Goal: Task Accomplishment & Management: Complete application form

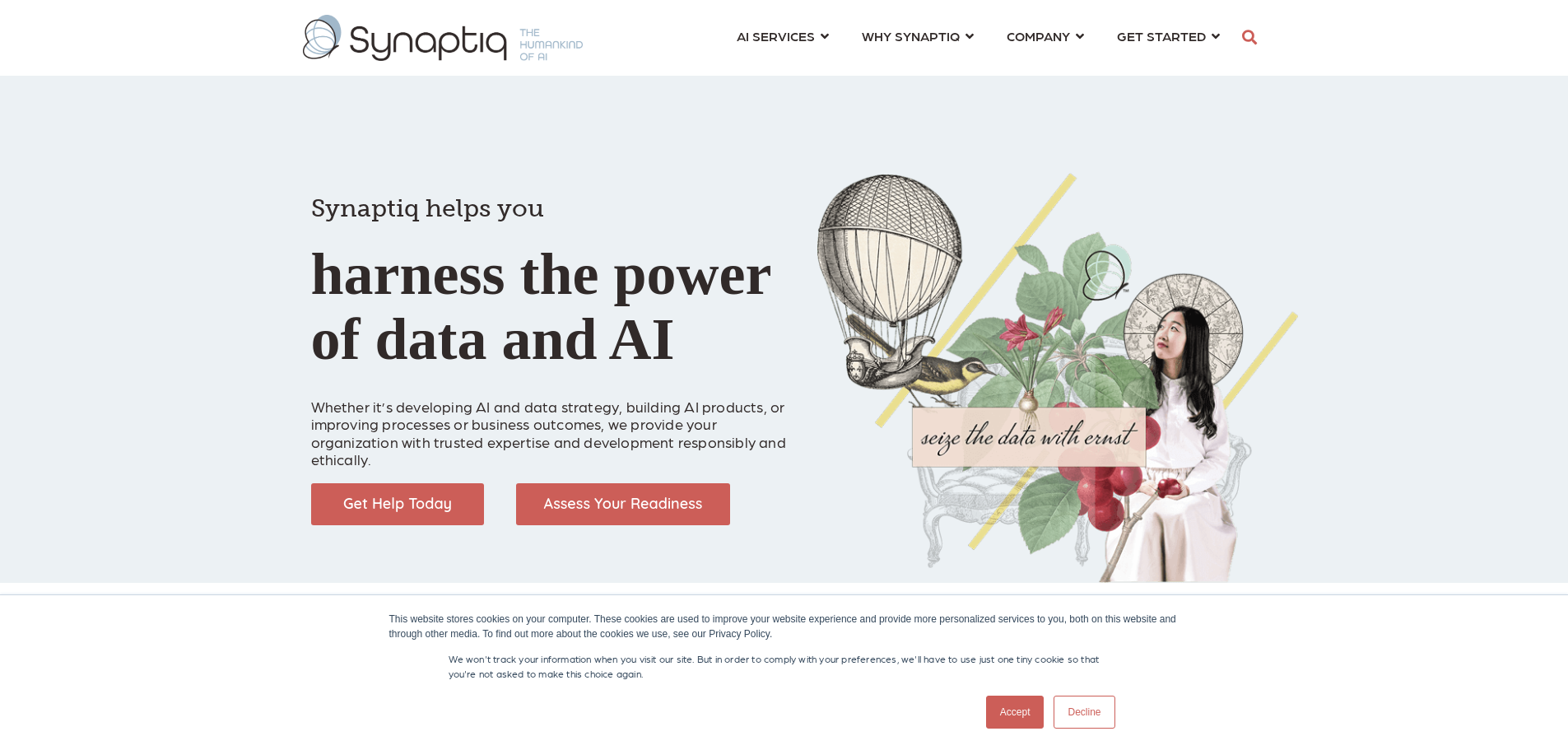
scroll to position [0, 7]
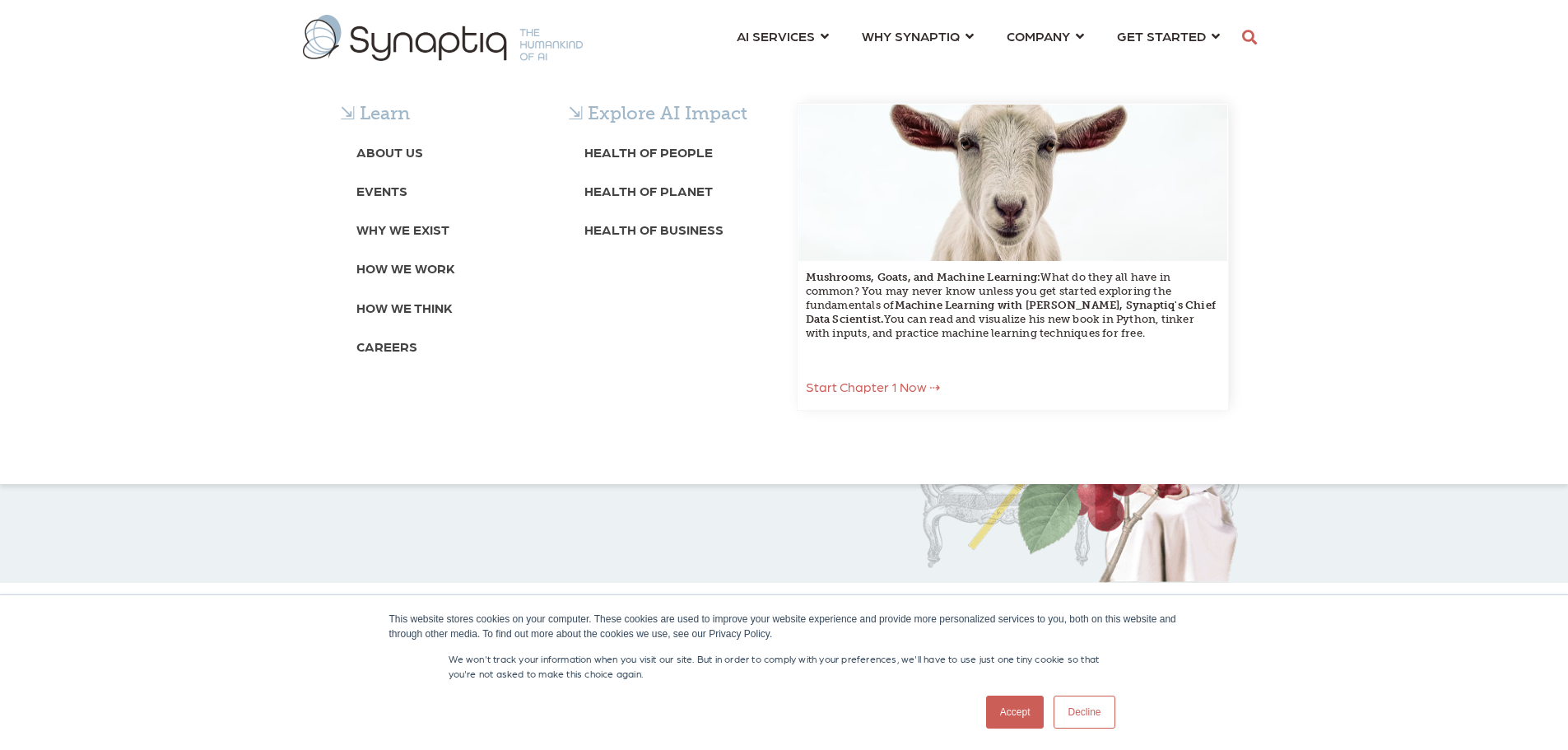
click at [397, 348] on b "Careers" at bounding box center [387, 346] width 61 height 15
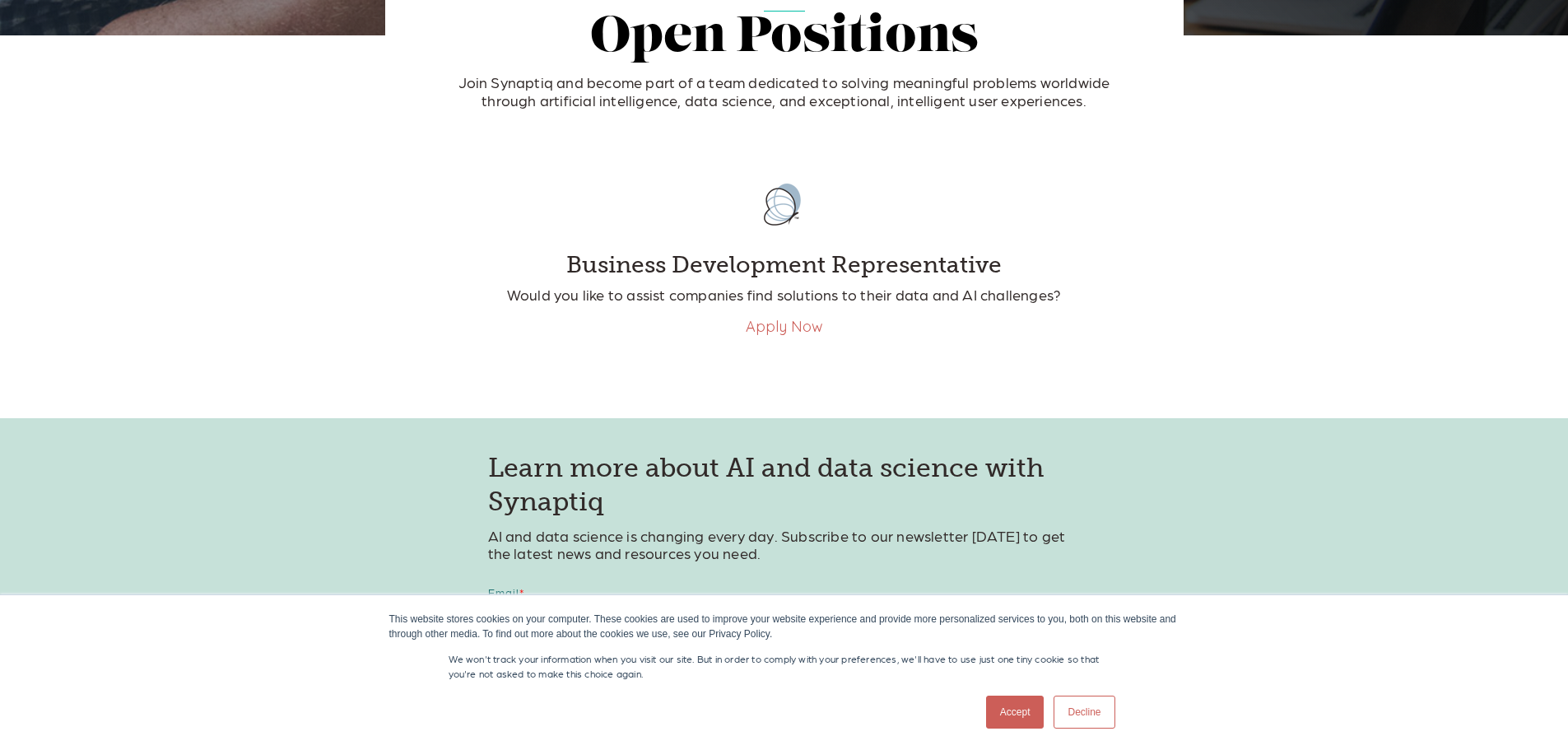
scroll to position [411, 0]
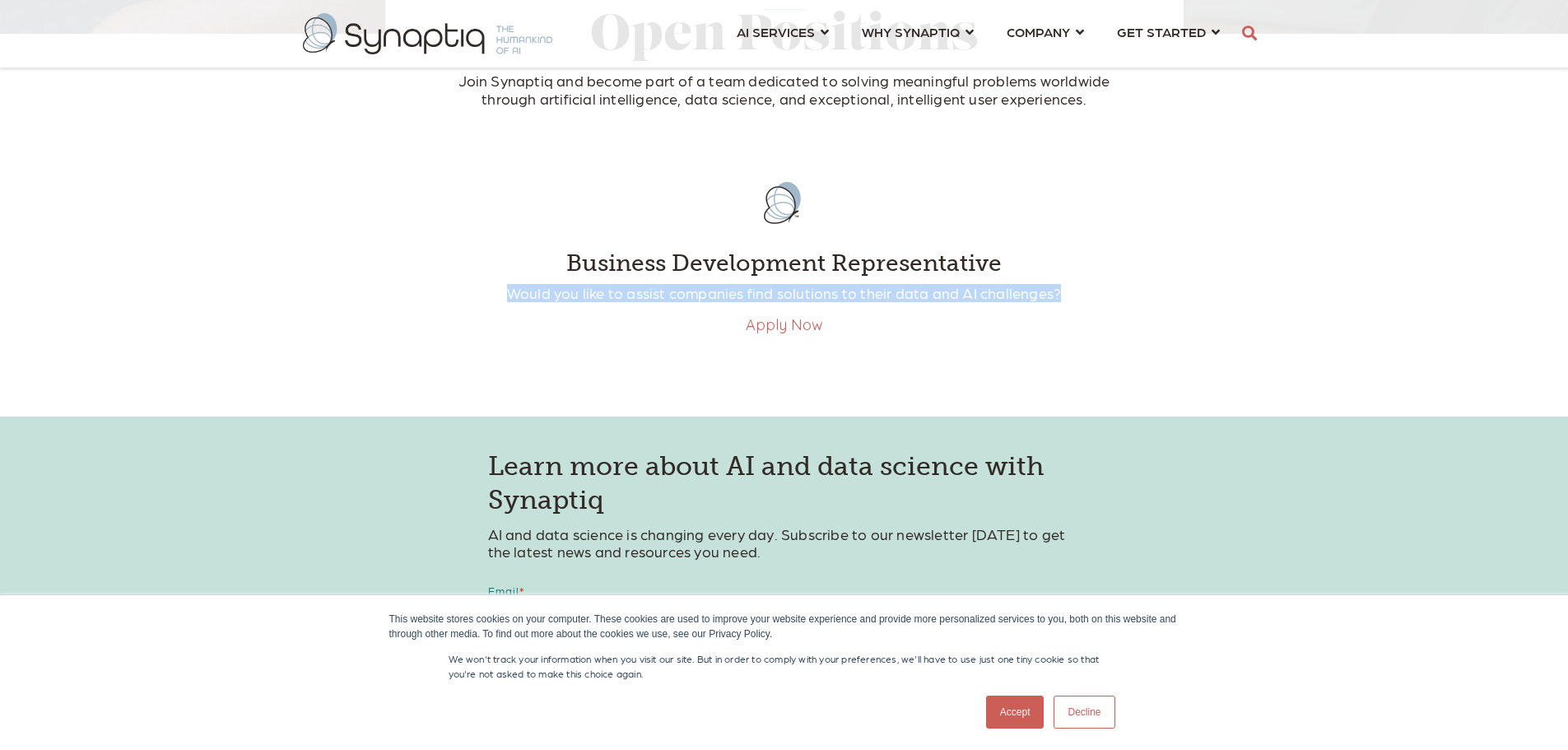
drag, startPoint x: 509, startPoint y: 292, endPoint x: 1077, endPoint y: 292, distance: 568.0
click at [1077, 292] on p "Would you like to assist companies find solutions to their data and AI challeng…" at bounding box center [784, 293] width 658 height 18
click at [1067, 261] on div at bounding box center [1067, 261] width 0 height 0
click at [1018, 300] on p "Would you like to assist companies find solutions to their data and AI challeng…" at bounding box center [784, 293] width 658 height 18
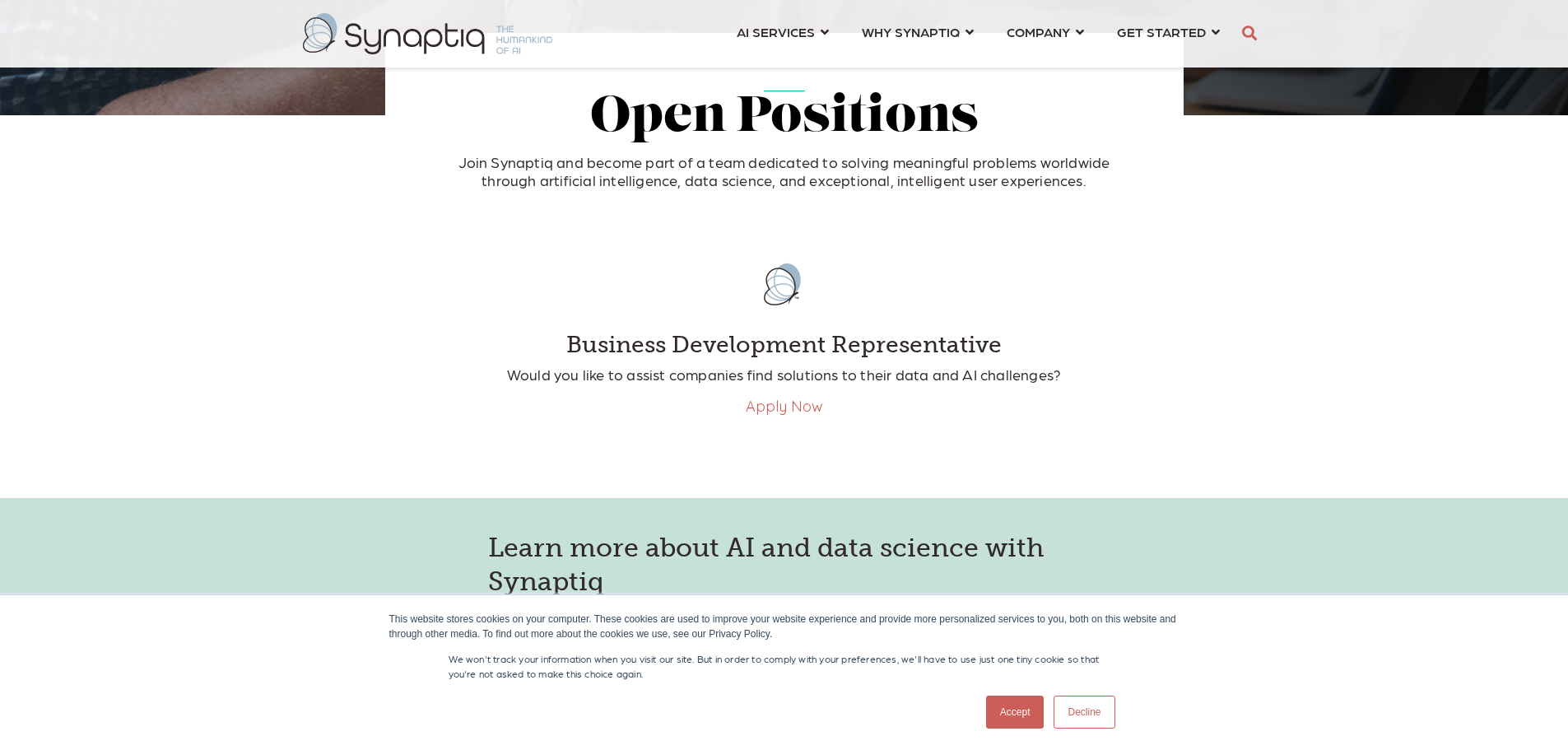
scroll to position [330, 0]
click at [778, 405] on link "Apply Now" at bounding box center [784, 407] width 77 height 19
